Goal: Task Accomplishment & Management: Use online tool/utility

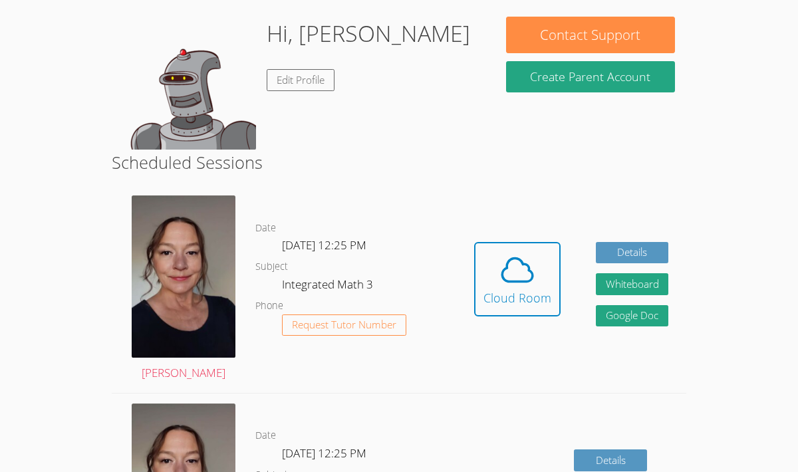
scroll to position [115, 0]
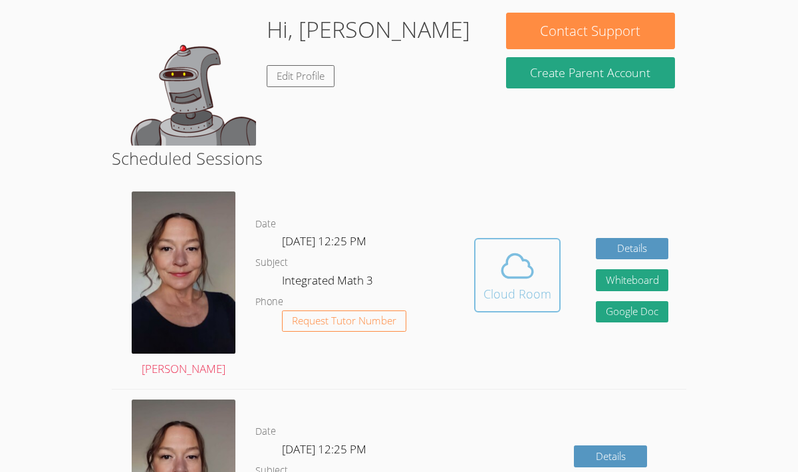
click at [543, 282] on span at bounding box center [518, 265] width 68 height 37
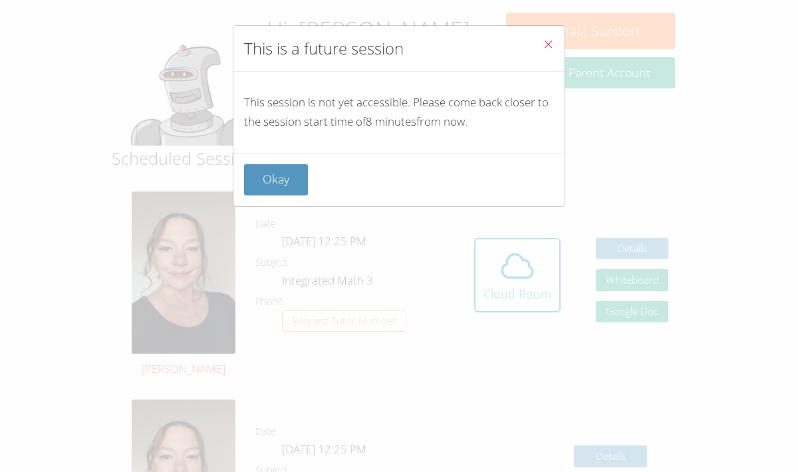
click at [547, 52] on span "Close" at bounding box center [548, 45] width 11 height 15
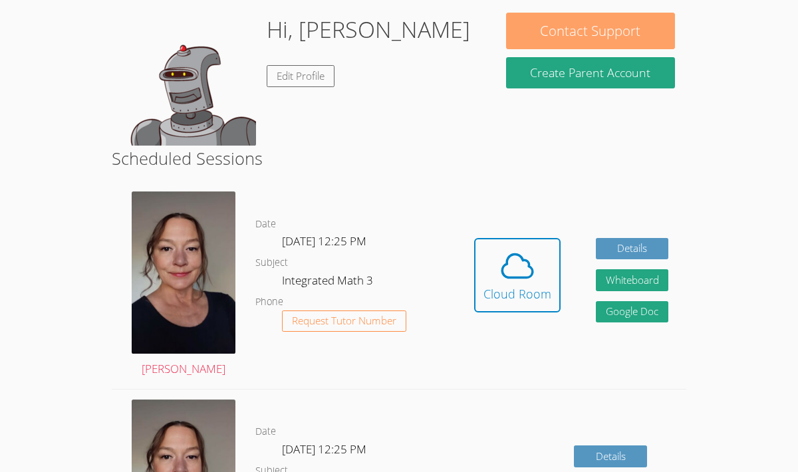
click at [541, 40] on button "Contact Support" at bounding box center [590, 31] width 168 height 37
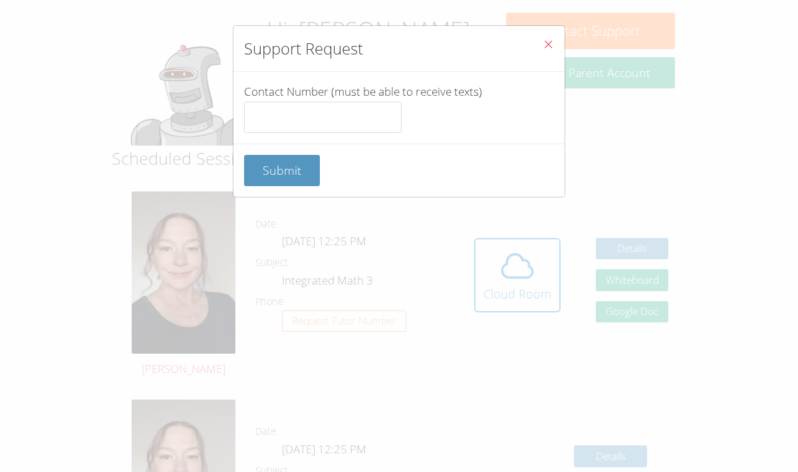
click at [543, 41] on icon "Close" at bounding box center [548, 44] width 11 height 11
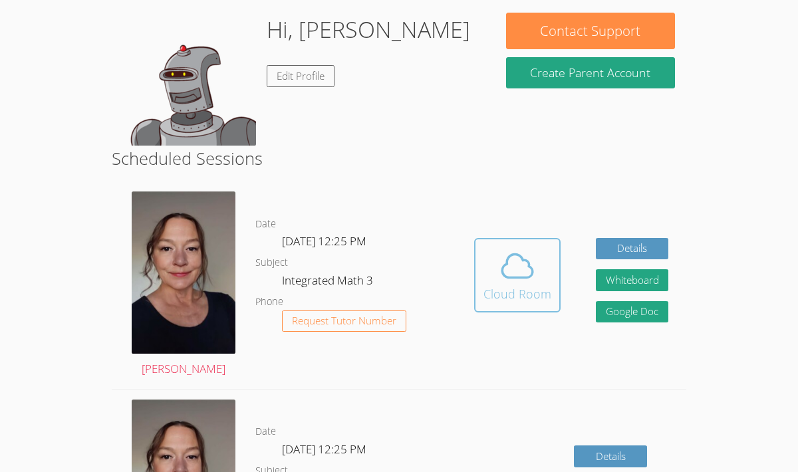
click at [516, 287] on div "Cloud Room" at bounding box center [518, 294] width 68 height 19
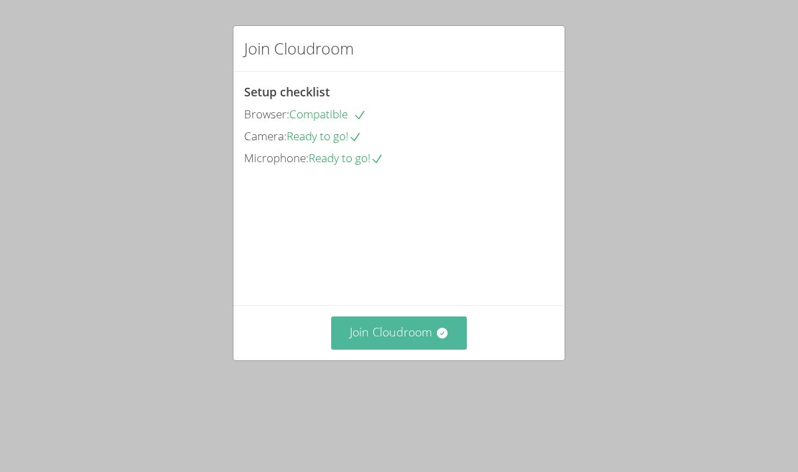
click at [391, 349] on button "Join Cloudroom" at bounding box center [399, 333] width 136 height 33
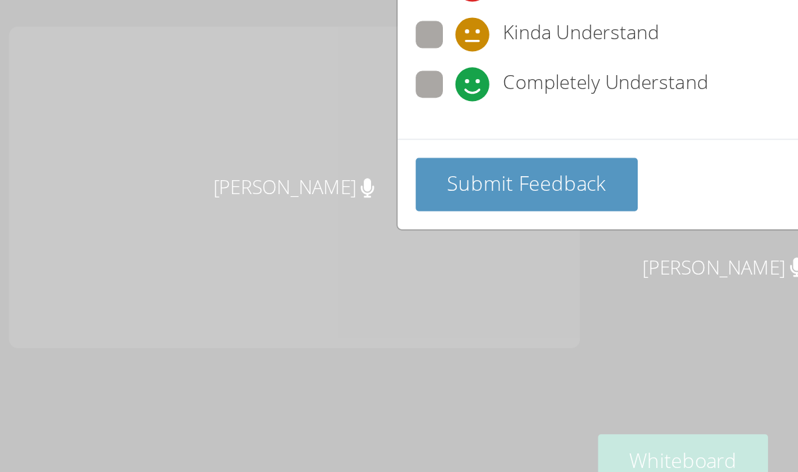
click at [267, 159] on span at bounding box center [267, 159] width 0 height 0
click at [267, 150] on input "Completely Understand" at bounding box center [272, 146] width 11 height 11
radio input "true"
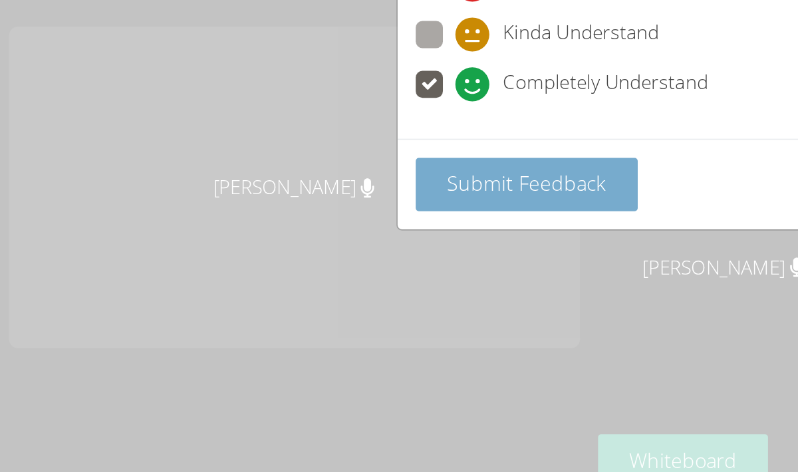
click at [293, 210] on span "Submit Feedback" at bounding box center [309, 207] width 93 height 16
